Goal: Task Accomplishment & Management: Use online tool/utility

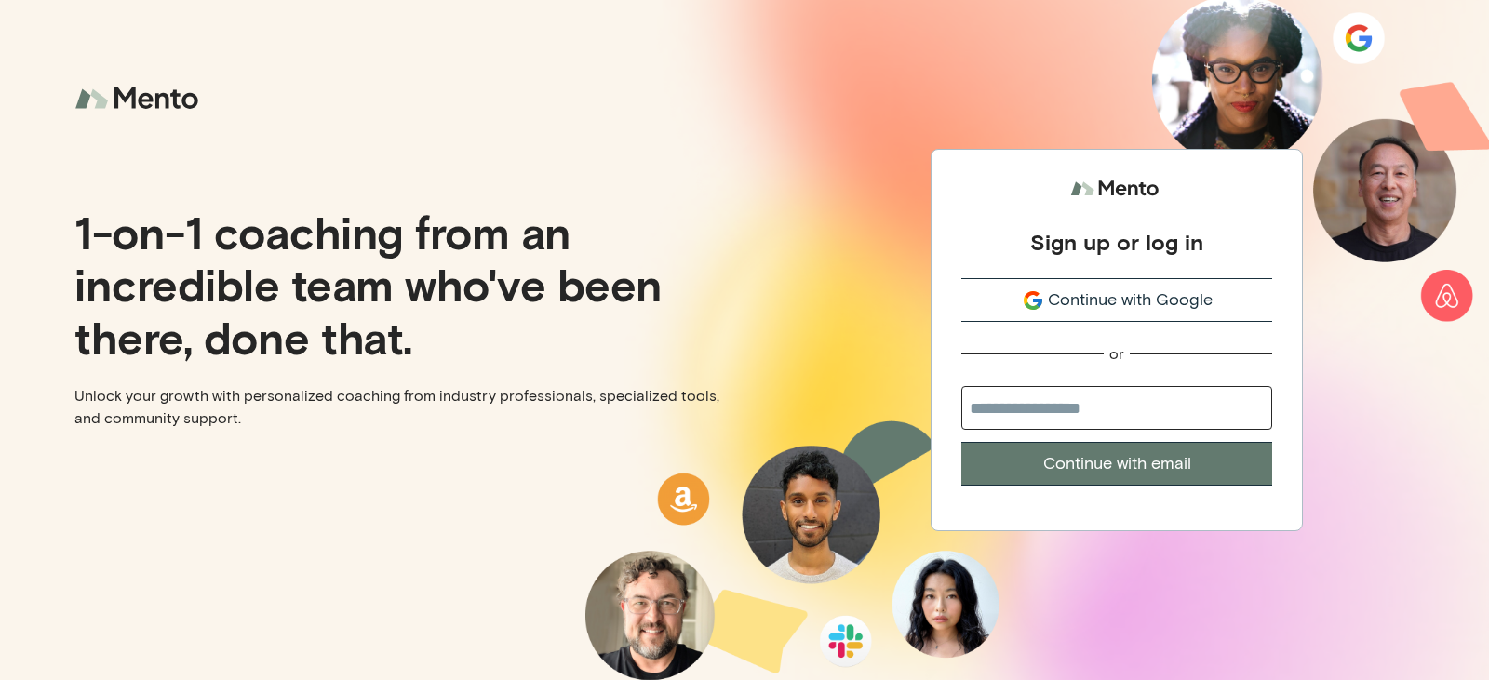
click at [1146, 304] on span "Continue with Google" at bounding box center [1130, 300] width 165 height 25
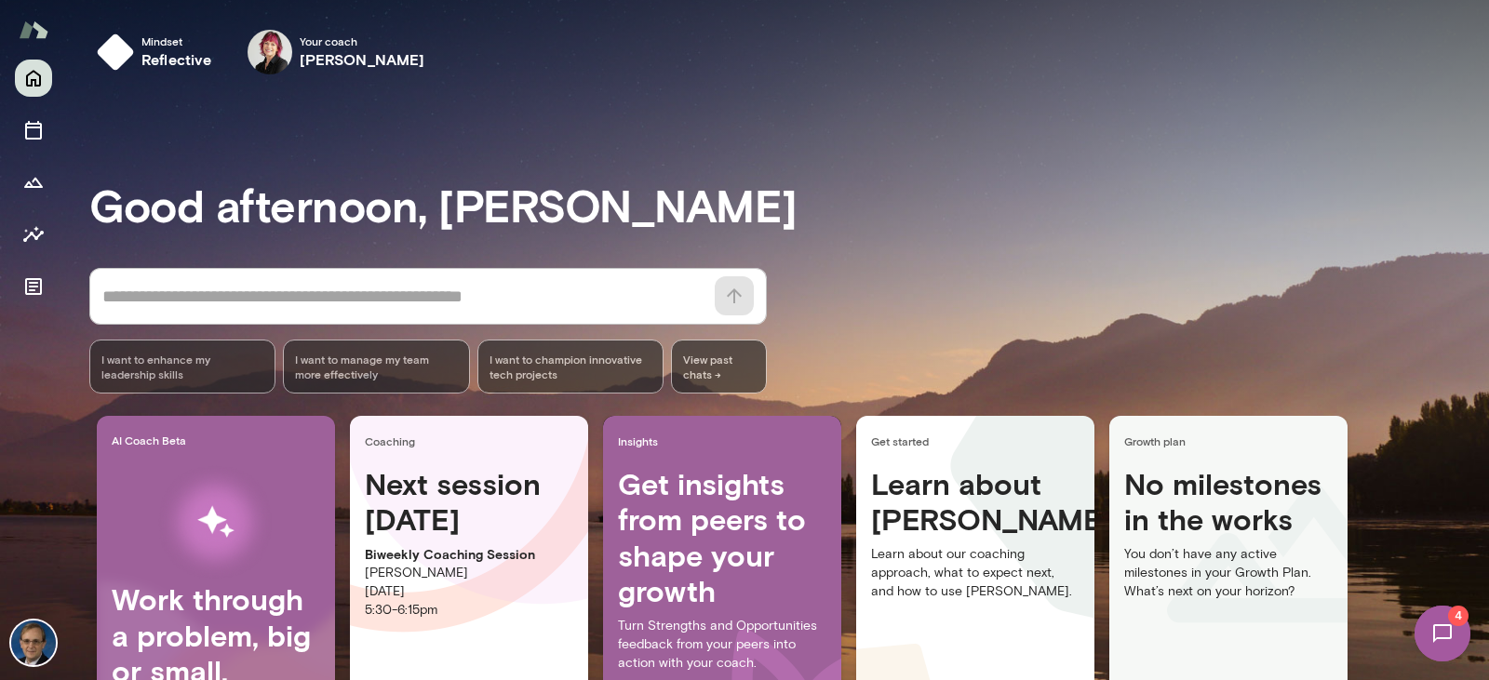
click at [1432, 626] on img at bounding box center [1442, 633] width 76 height 76
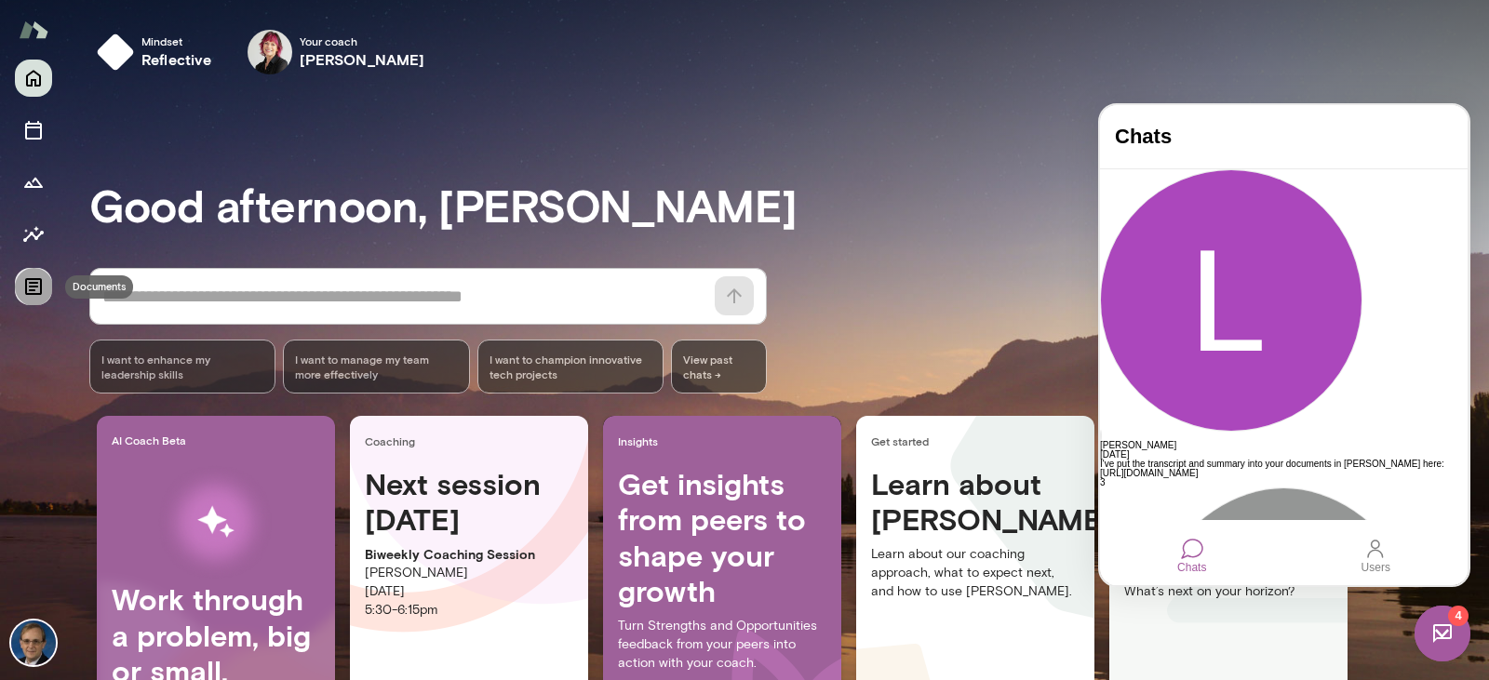
click at [38, 282] on icon "Documents" at bounding box center [33, 286] width 22 height 22
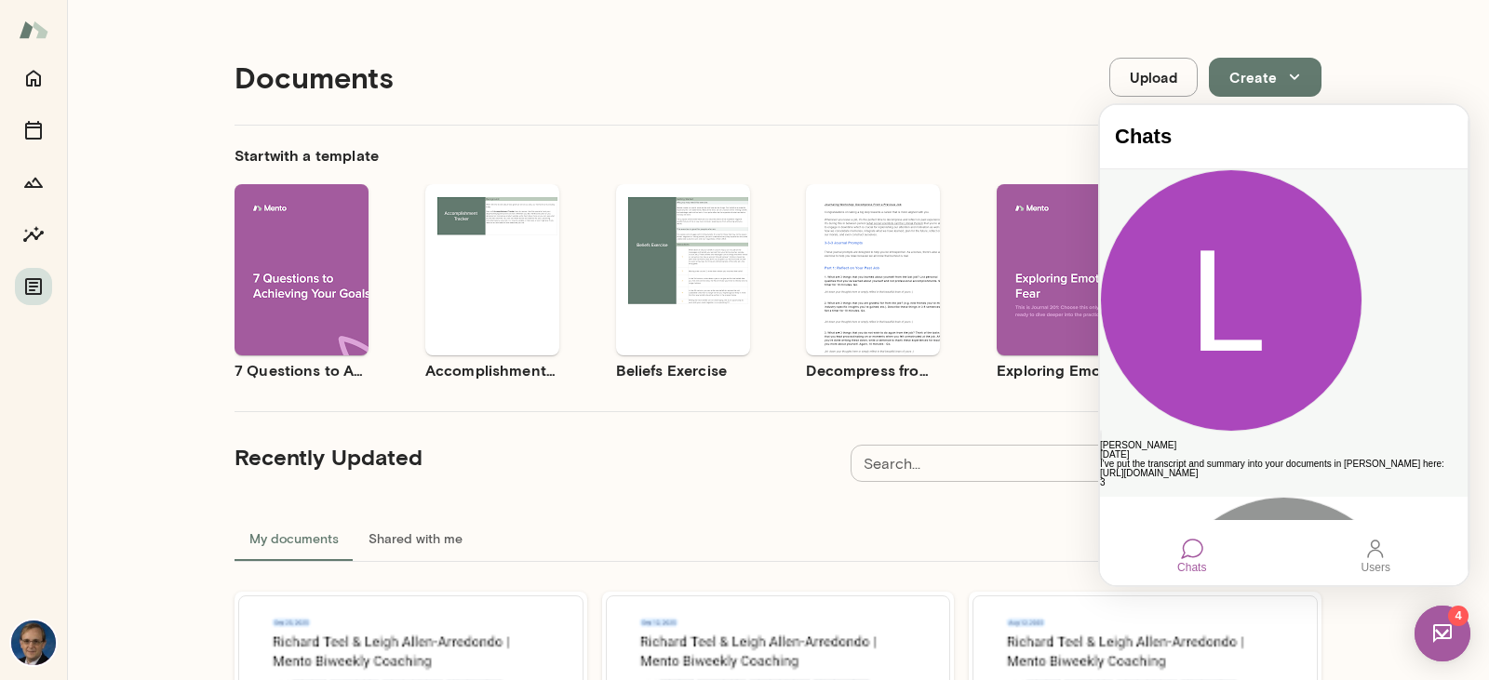
click at [1278, 460] on div "I've put the transcript and summary into your documents in Mento here: https://…" at bounding box center [1284, 469] width 368 height 19
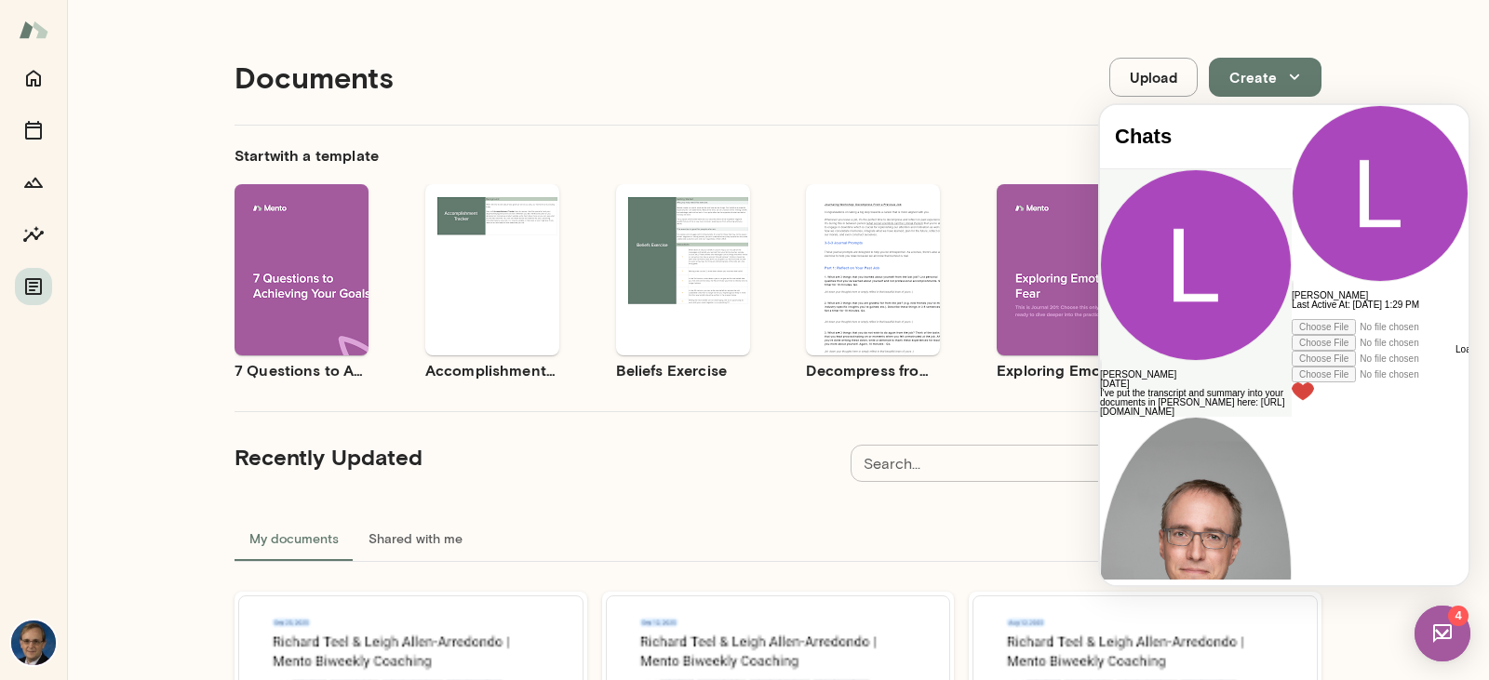
scroll to position [1379, 0]
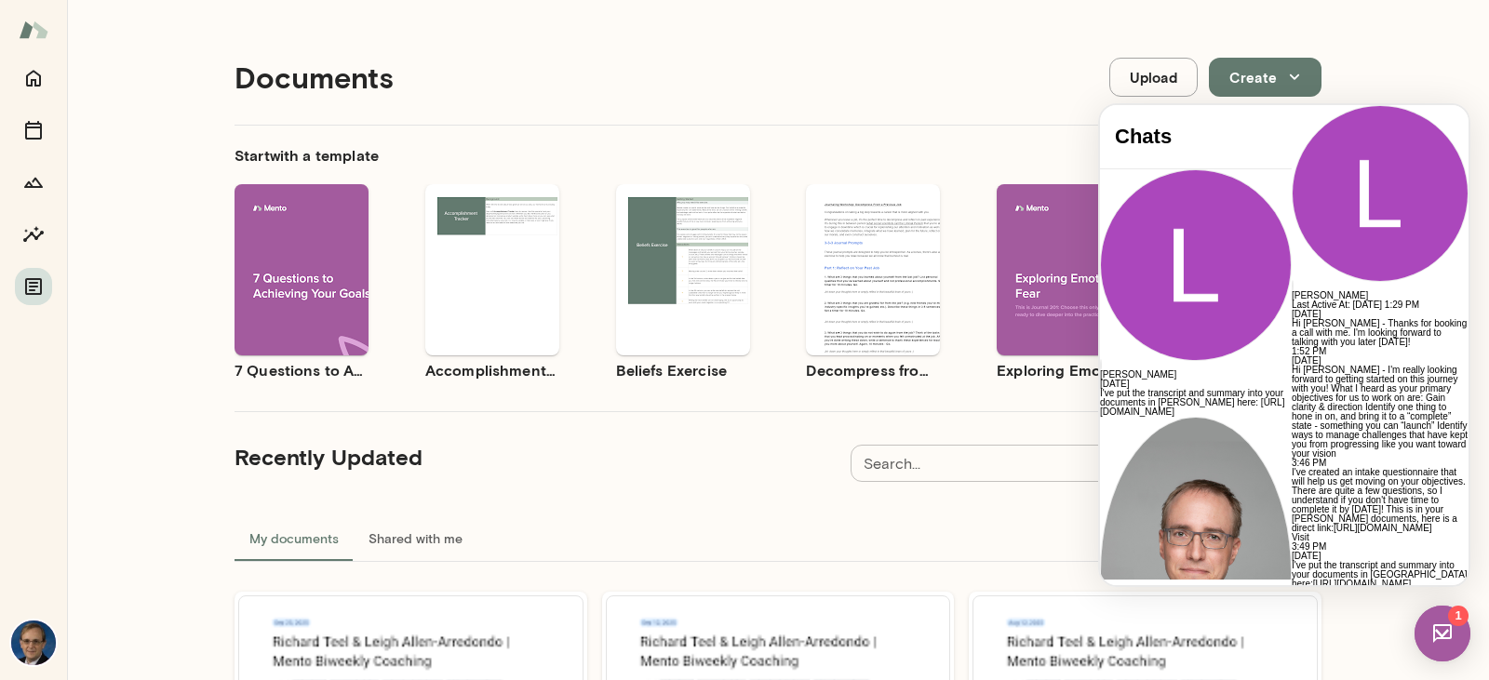
click at [1244, 74] on button "Create" at bounding box center [1265, 77] width 113 height 39
click at [904, 42] on div at bounding box center [744, 340] width 1489 height 680
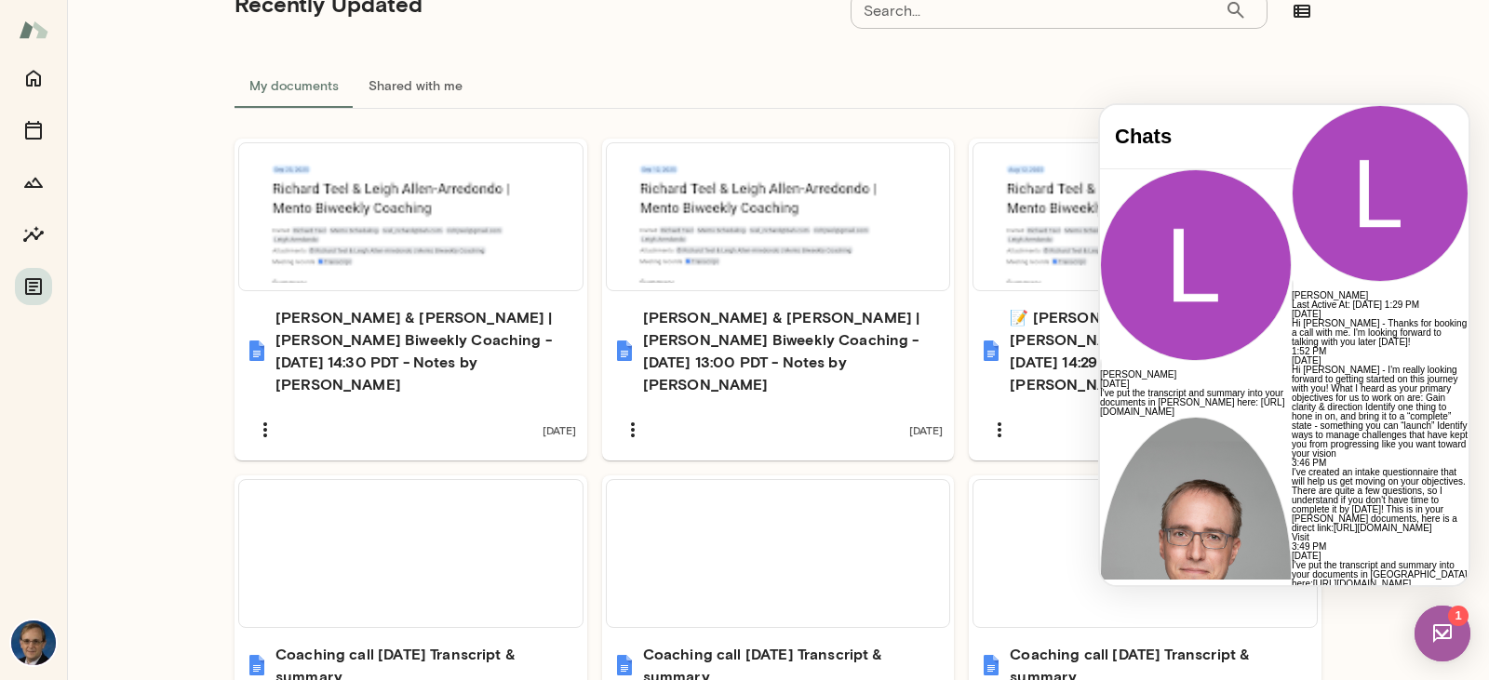
scroll to position [465, 0]
